Goal: Transaction & Acquisition: Purchase product/service

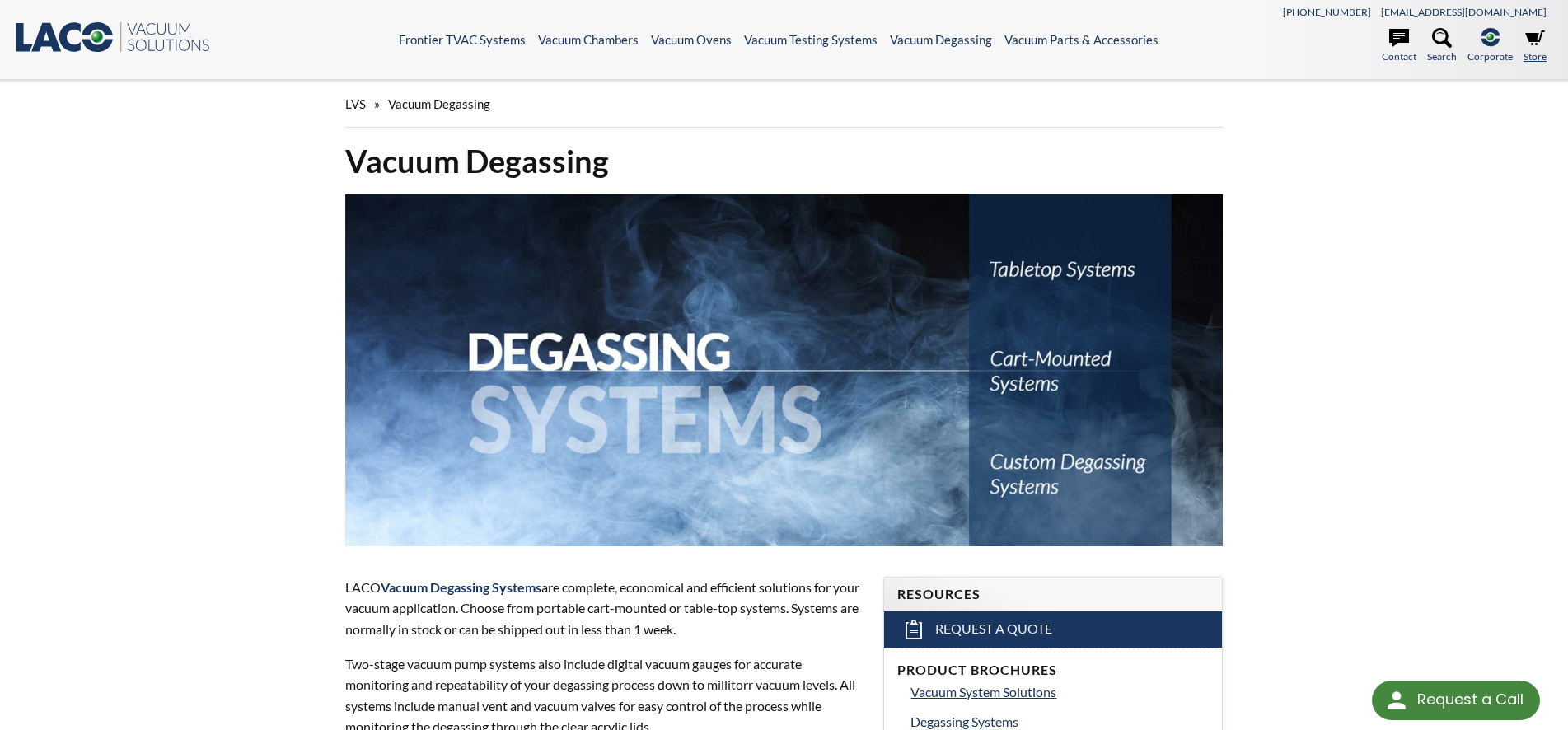
click at [1532, 45] on icon at bounding box center [1534, 38] width 20 height 15
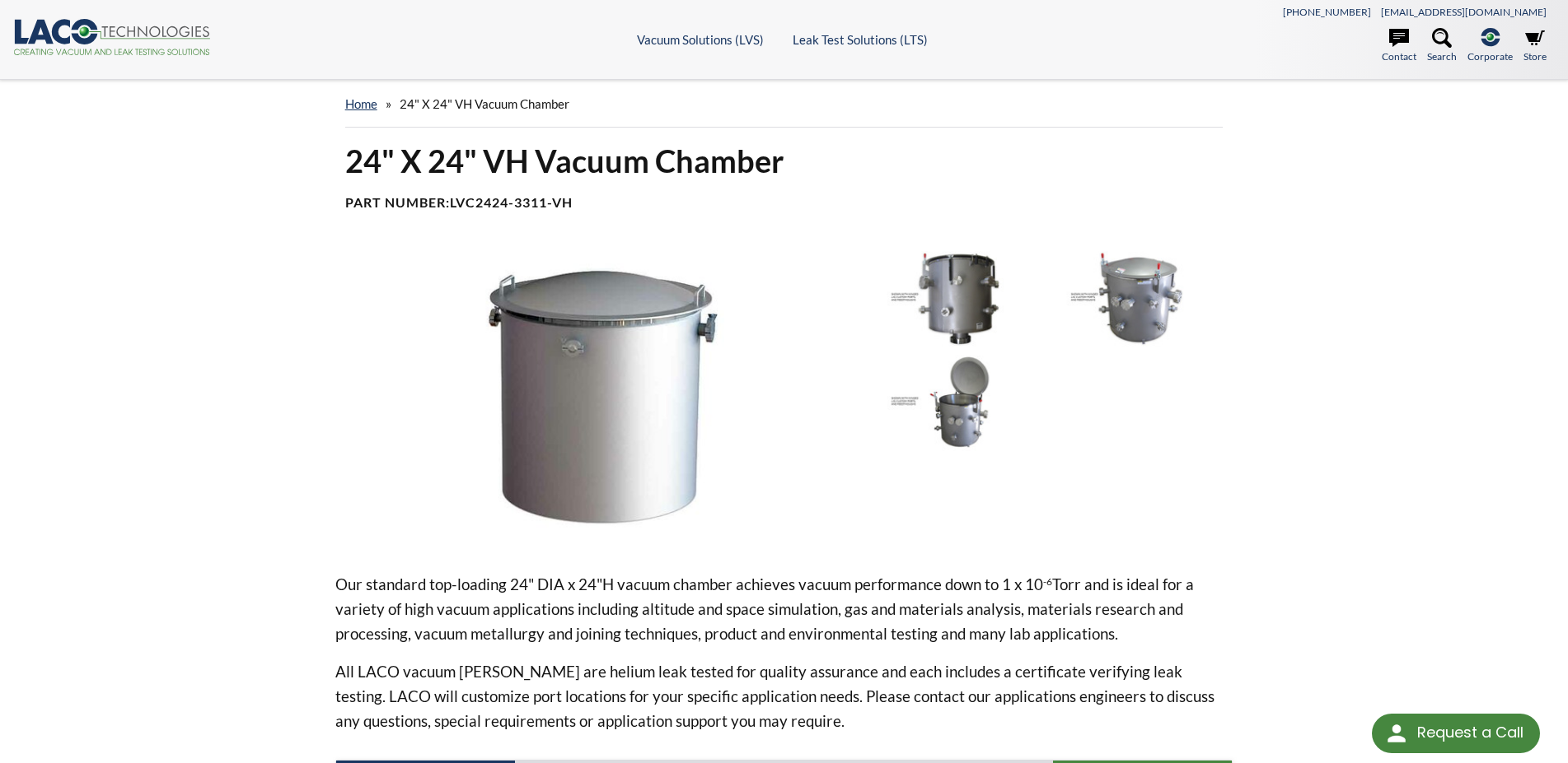
scroll to position [420, 0]
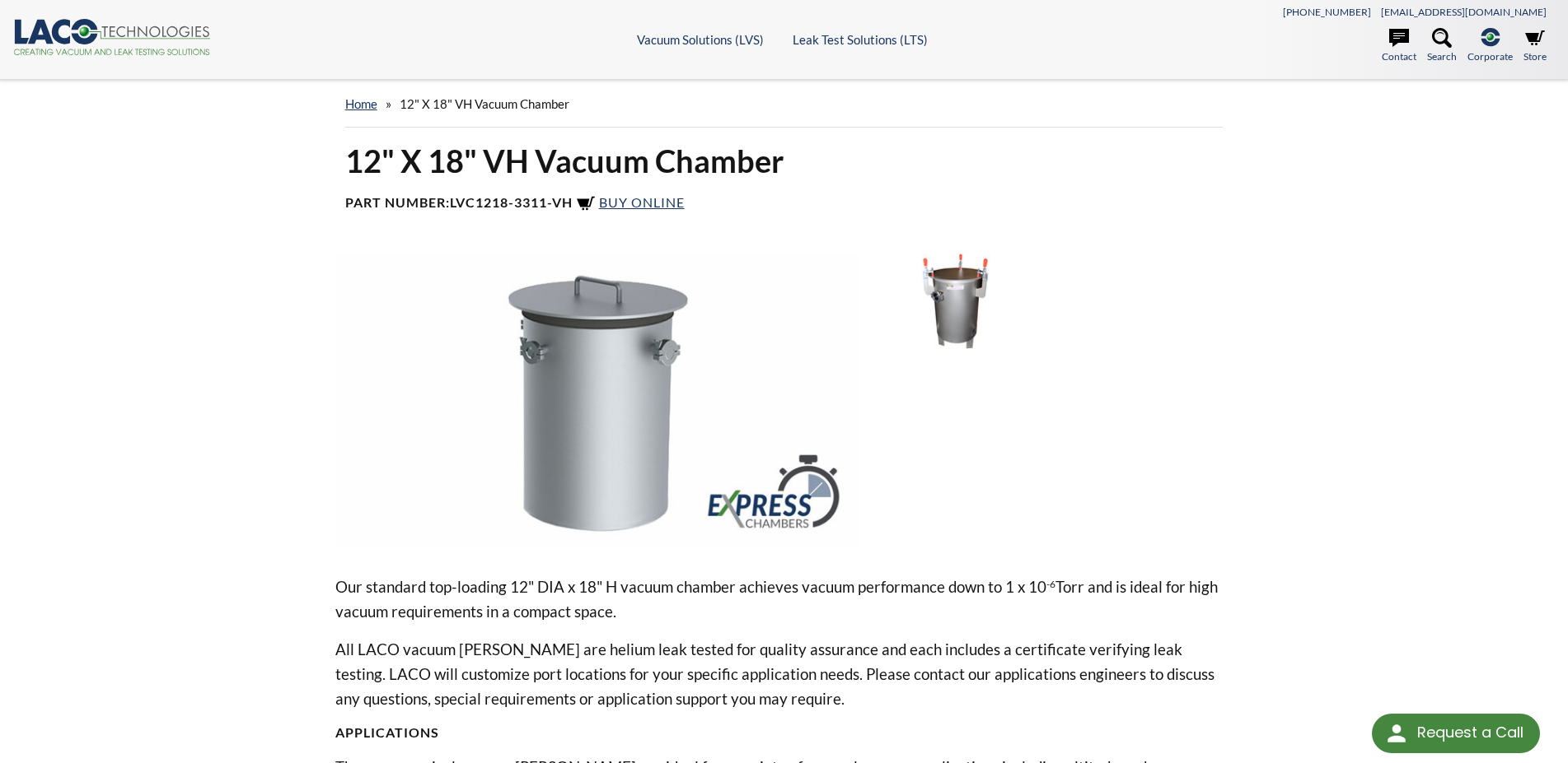
click at [675, 216] on div "12" X 18" VH Vacuum Chamber Part Number: LVC1218-3311-VH Buy Online" at bounding box center [784, 183] width 898 height 86
click at [661, 205] on span "Buy Online" at bounding box center [642, 203] width 86 height 16
